Goal: Task Accomplishment & Management: Manage account settings

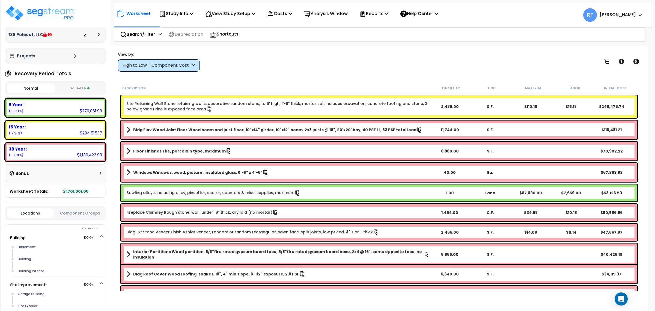
click at [78, 81] on div "Normal Squeeze" at bounding box center [55, 88] width 101 height 14
click at [75, 86] on button "Squeeze" at bounding box center [79, 89] width 47 height 10
click at [237, 8] on div "View Study Setup" at bounding box center [230, 13] width 50 height 13
click at [236, 23] on link "Building Setup" at bounding box center [230, 25] width 54 height 11
click at [184, 14] on p "Study Info" at bounding box center [176, 13] width 34 height 7
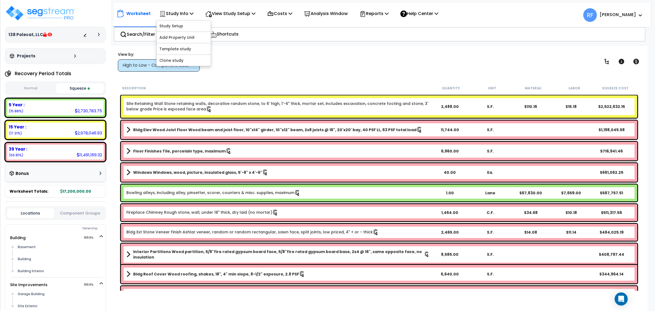
click at [265, 100] on div "Site Retaining Wall Stone retaining walls, decorative random stone, to 6' high,…" at bounding box center [379, 106] width 516 height 22
click at [255, 14] on icon at bounding box center [254, 13] width 4 height 4
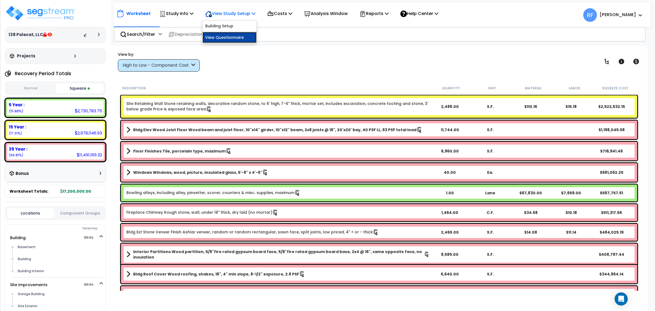
click at [245, 37] on link "View Questionnaire" at bounding box center [230, 37] width 54 height 11
click at [183, 15] on p "Study Info" at bounding box center [176, 13] width 34 height 7
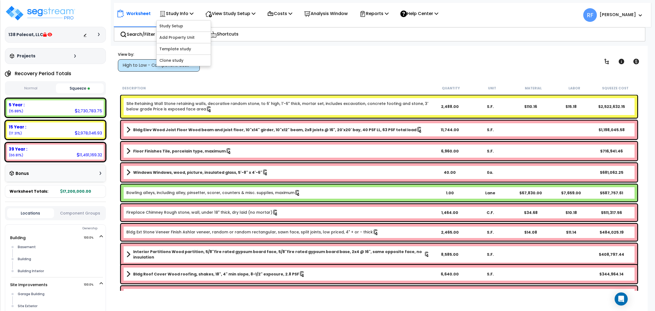
drag, startPoint x: 301, startPoint y: 72, endPoint x: 262, endPoint y: 79, distance: 39.3
click at [300, 72] on div "Worksheet Study Info Study Setup Add Property Unit Template study Clone study RF" at bounding box center [379, 201] width 537 height 311
click at [104, 34] on div "138 Polecat, LLC Depreciable Tax Basis : $17,200,000.00 Placed-In-Service Date …" at bounding box center [55, 35] width 101 height 16
click at [98, 34] on icon at bounding box center [99, 34] width 2 height 3
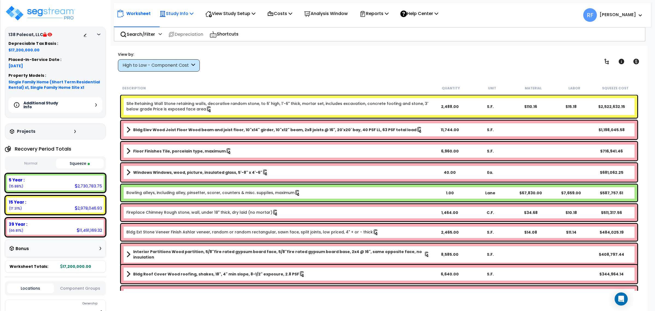
click at [183, 14] on p "Study Info" at bounding box center [176, 13] width 34 height 7
click at [189, 25] on link "Study Setup" at bounding box center [184, 25] width 54 height 11
click at [615, 7] on ul "RF Rafael" at bounding box center [612, 13] width 59 height 16
click at [620, 13] on span "RF Rafael" at bounding box center [612, 15] width 59 height 14
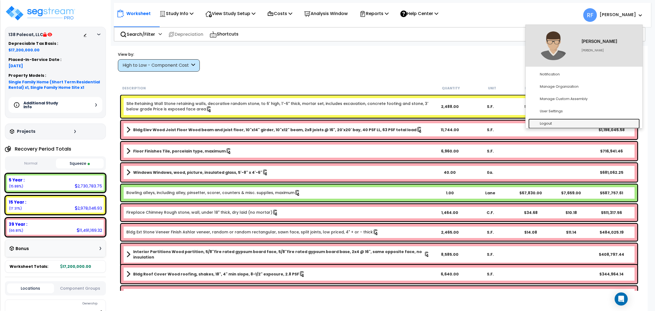
drag, startPoint x: 575, startPoint y: 121, endPoint x: 553, endPoint y: 118, distance: 22.1
click at [575, 121] on link "Logout" at bounding box center [583, 123] width 111 height 10
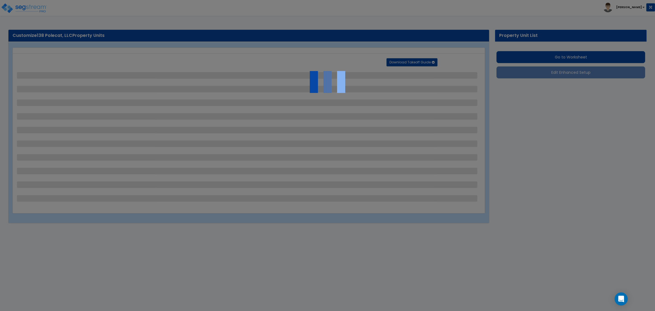
select select "2"
select select "1"
select select "3"
select select "1"
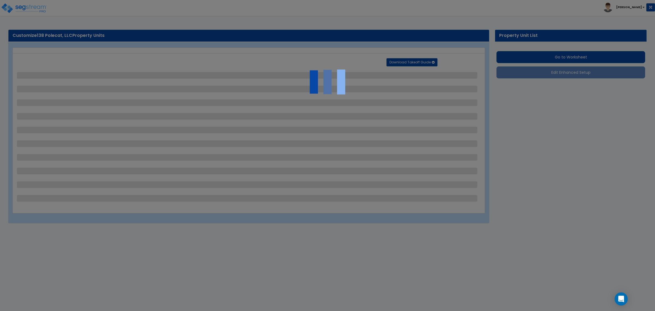
select select "1"
select select "2"
select select "1"
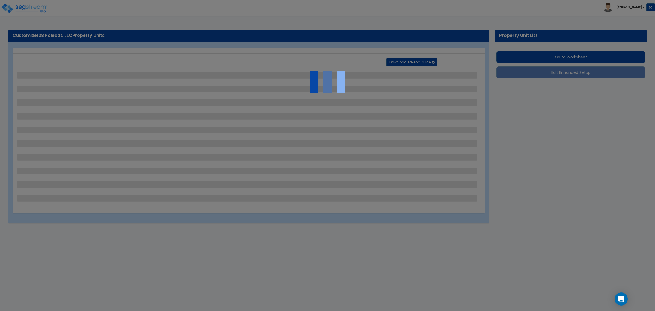
select select "1"
select select "2"
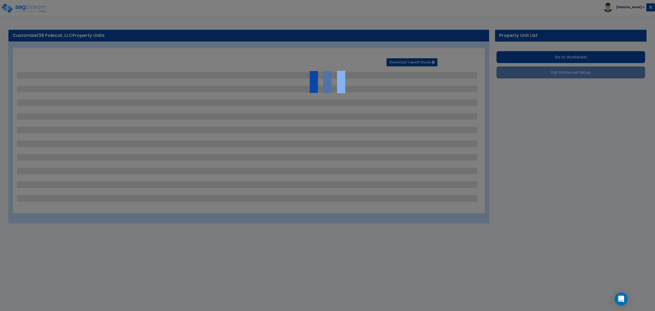
select select "2"
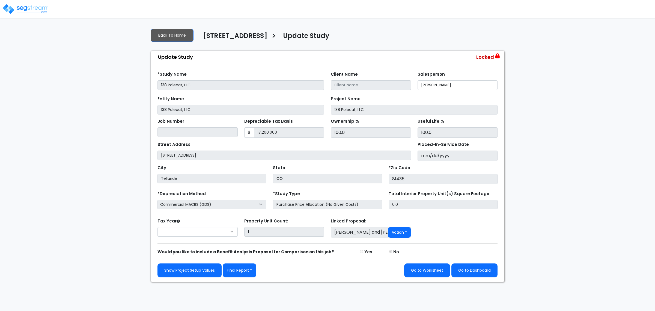
select select "2024"
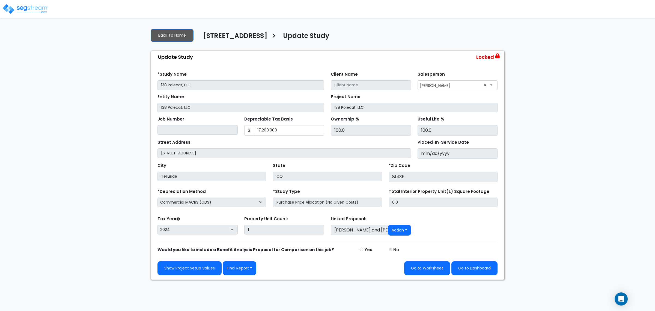
click at [502, 157] on div "Find these errors below in the Study Setup: *Study Name 138 Polecat, LLC Client…" at bounding box center [327, 171] width 353 height 216
click at [291, 115] on div "Depreciable Tax Basis $ 17,200,000" at bounding box center [284, 125] width 80 height 20
click at [356, 233] on input "[PERSON_NAME] and [PERSON_NAME]" at bounding box center [371, 230] width 80 height 10
click at [407, 232] on button "Action" at bounding box center [399, 230] width 23 height 11
click at [463, 225] on div "Tax Year Please Enter The Placed In Service Date First. 2026 2025 2024 Prior Ye…" at bounding box center [327, 226] width 347 height 22
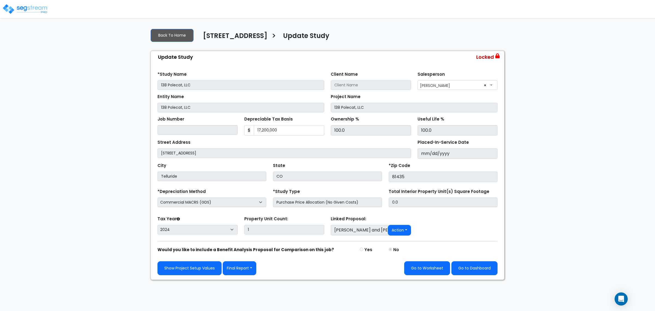
drag, startPoint x: 35, startPoint y: 6, endPoint x: 73, endPoint y: 7, distance: 37.1
click at [35, 6] on img at bounding box center [25, 9] width 46 height 11
